Goal: Task Accomplishment & Management: Manage account settings

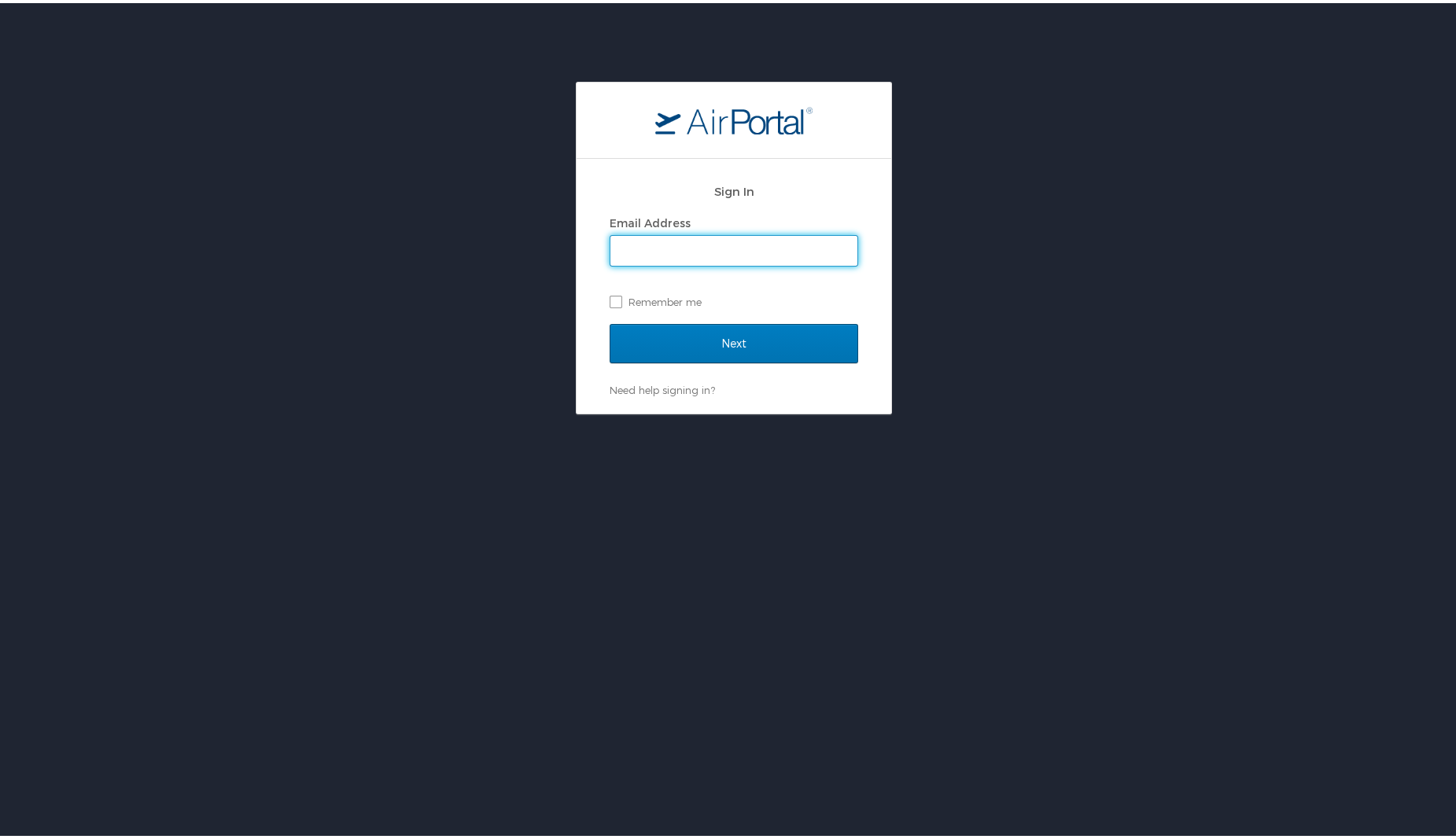
click at [748, 250] on input "Email Address" at bounding box center [734, 247] width 247 height 30
type input "[PERSON_NAME][EMAIL_ADDRESS][PERSON_NAME][DOMAIN_NAME]"
click at [732, 343] on input "Next" at bounding box center [734, 340] width 249 height 39
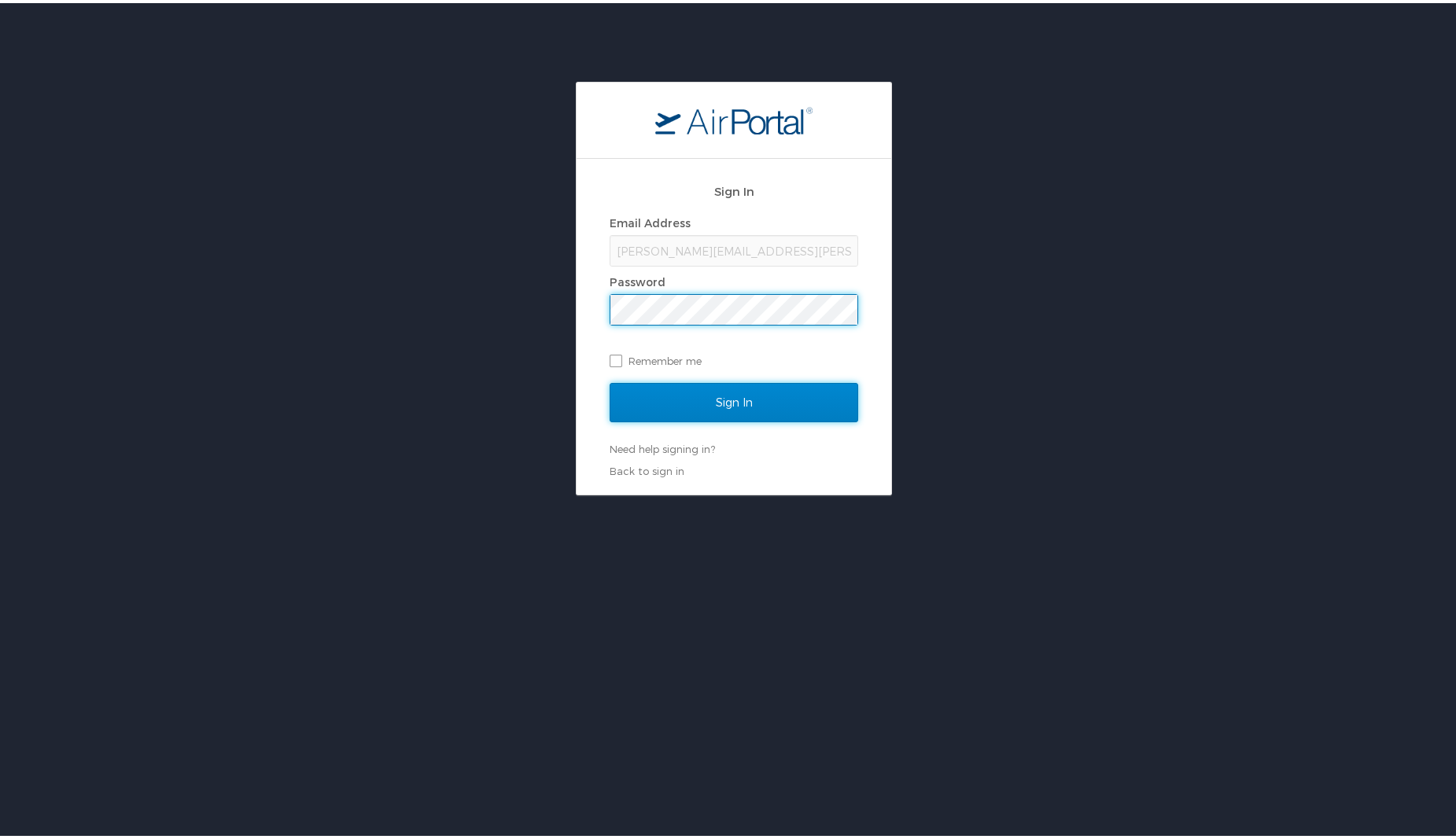
click at [712, 394] on input "Sign In" at bounding box center [734, 399] width 249 height 39
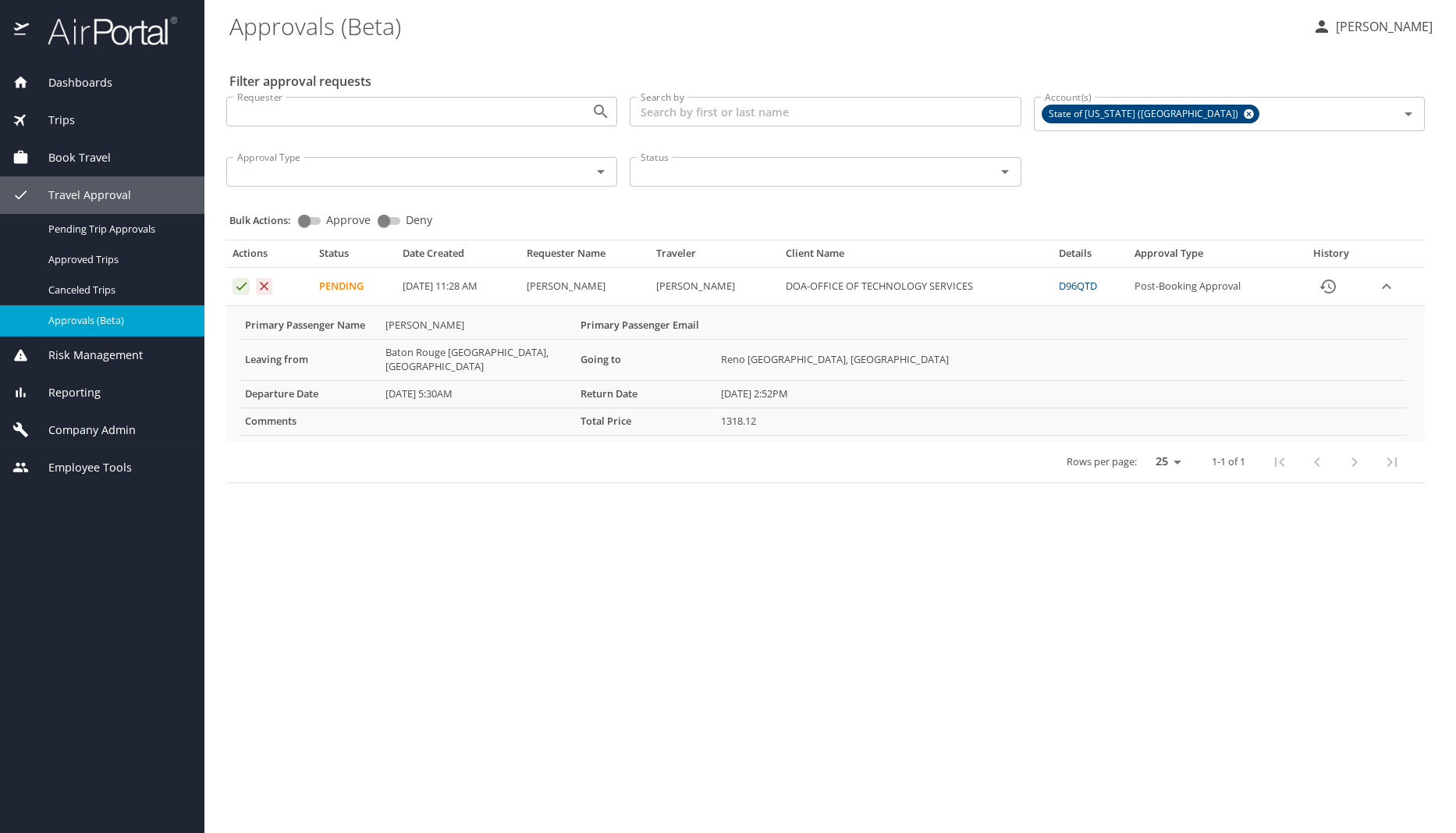
drag, startPoint x: 430, startPoint y: 656, endPoint x: 436, endPoint y: 649, distance: 9.2
click at [430, 656] on main "Approvals (Beta) Wendy Pitre Filter approval requests Requester Requester Searc…" at bounding box center [830, 416] width 1252 height 833
drag, startPoint x: 413, startPoint y: 490, endPoint x: 394, endPoint y: 479, distance: 22.0
click at [413, 487] on main "Approvals (Beta) Wendy Pitre Filter approval requests Requester Requester Searc…" at bounding box center [830, 416] width 1252 height 833
click at [238, 284] on icon "Approval table" at bounding box center [241, 286] width 15 height 15
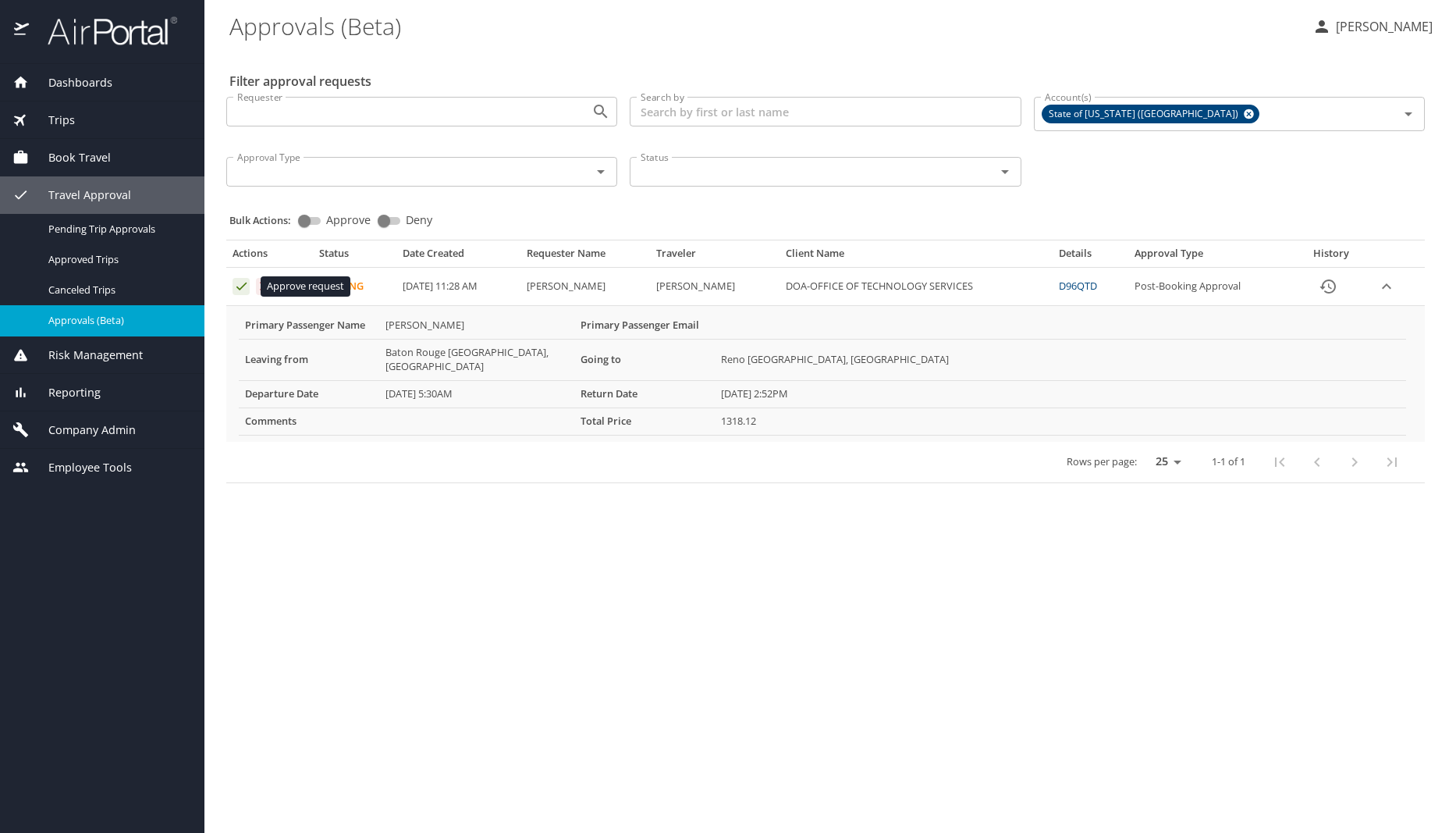
click at [237, 283] on icon "Approval table" at bounding box center [241, 286] width 15 height 15
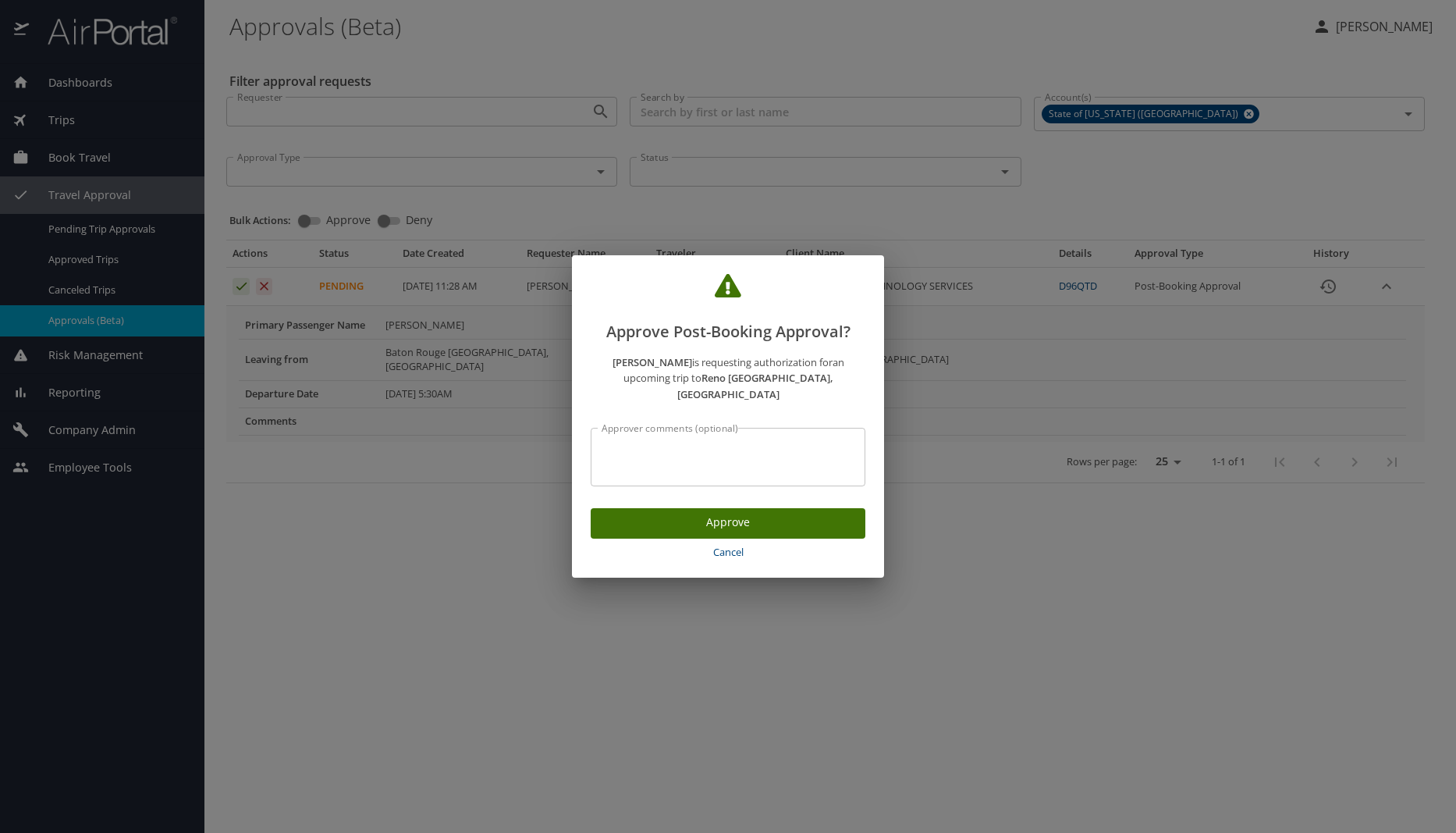
click at [723, 430] on div "Approver comments (optional)" at bounding box center [728, 457] width 275 height 58
type textarea "per travel authorization"
click at [749, 518] on span "Approve" at bounding box center [728, 522] width 250 height 19
